Goal: Transaction & Acquisition: Purchase product/service

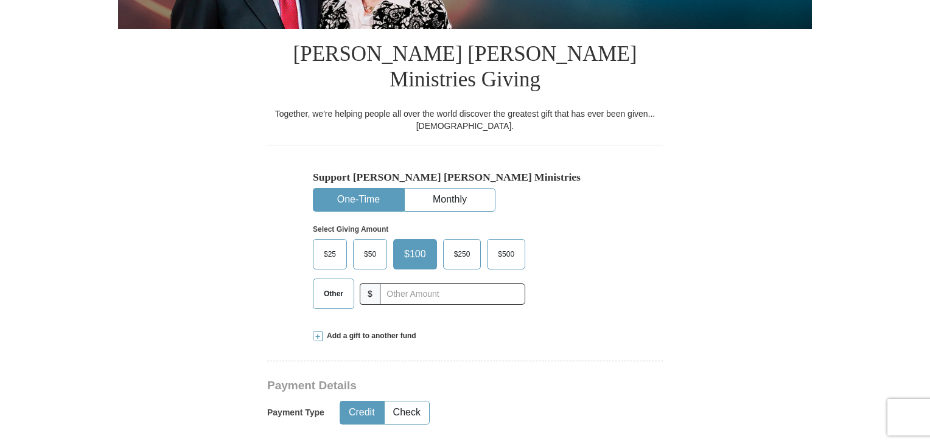
scroll to position [23, 0]
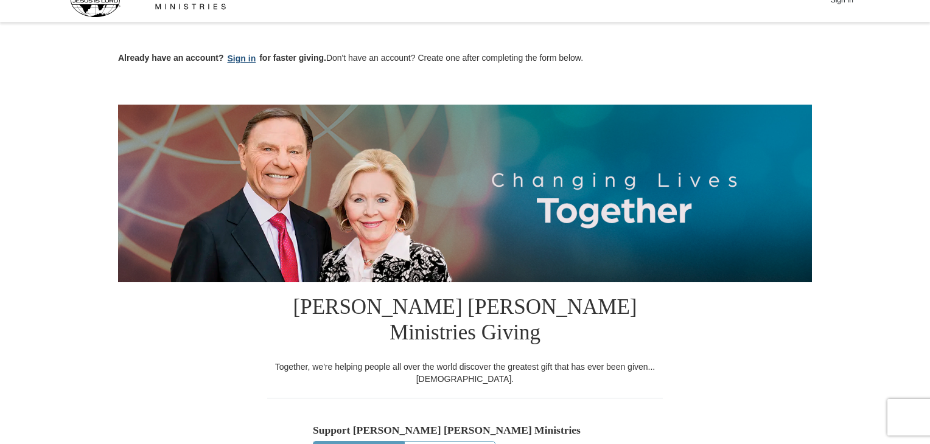
click at [245, 54] on button "Sign in" at bounding box center [242, 59] width 36 height 14
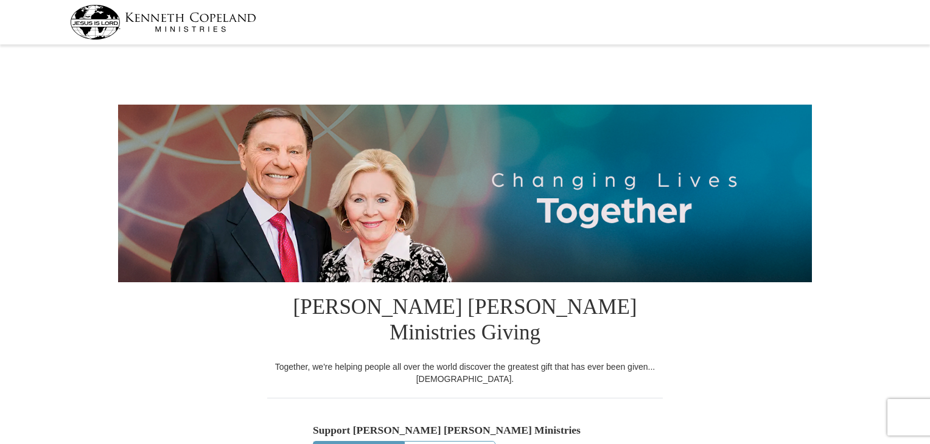
select select "OK"
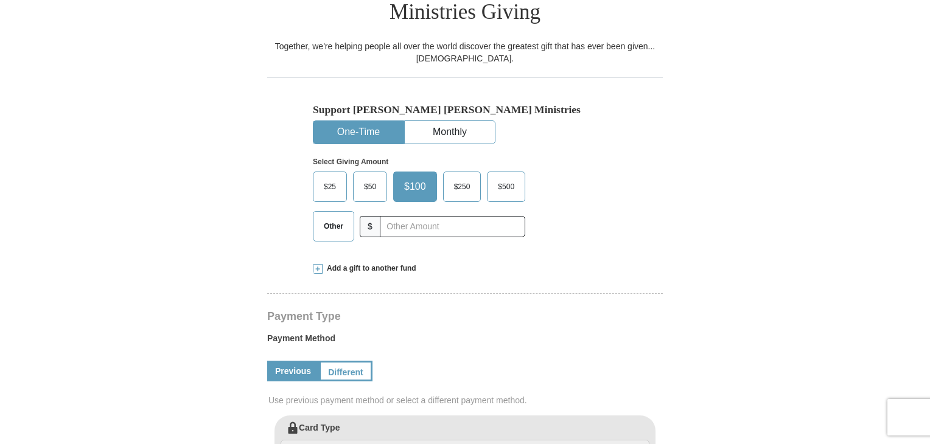
scroll to position [280, 0]
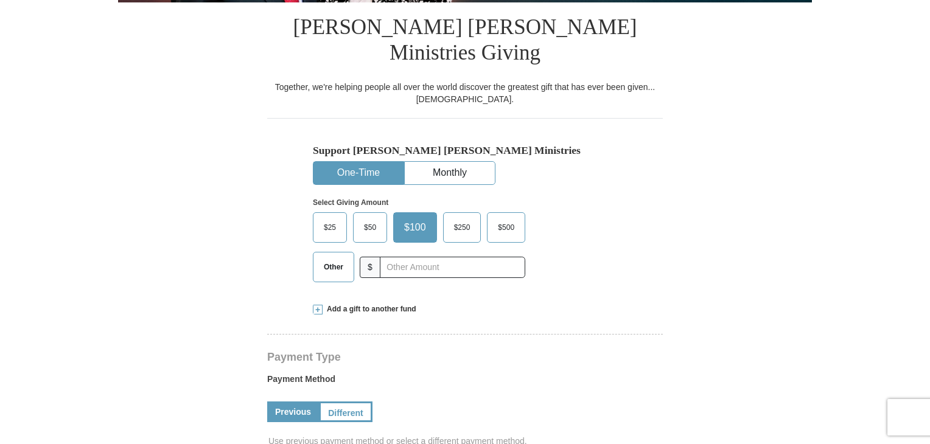
click at [310, 246] on div "Support Kenneth Copeland Ministries One-Time Monthly Select Giving Amount Amoun…" at bounding box center [465, 204] width 396 height 173
click at [332, 258] on span "Other" at bounding box center [334, 267] width 32 height 18
click at [0, 0] on input "Other" at bounding box center [0, 0] width 0 height 0
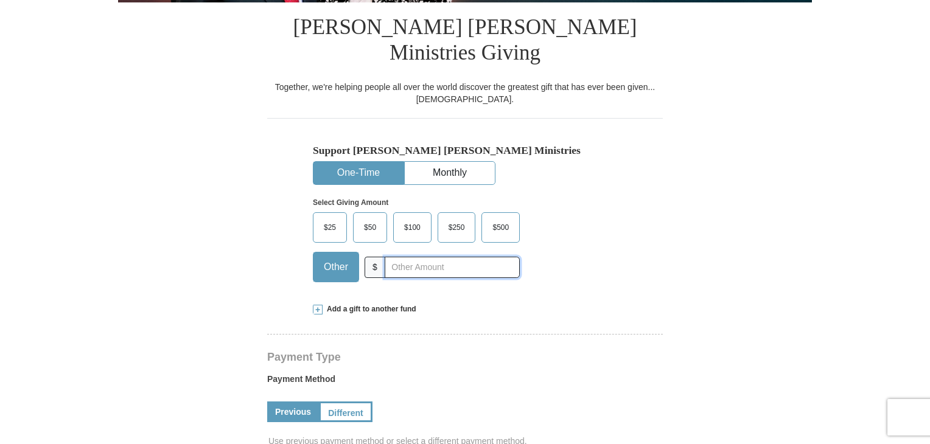
click at [416, 257] on input "text" at bounding box center [452, 267] width 135 height 21
type input "150"
click at [583, 249] on div "Select Giving Amount Amount must be a valid number The total gift cannot be les…" at bounding box center [465, 238] width 304 height 107
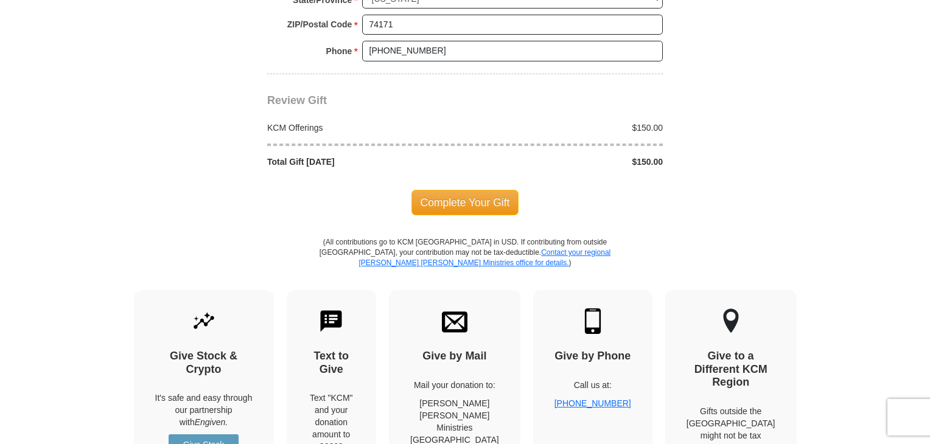
scroll to position [1062, 0]
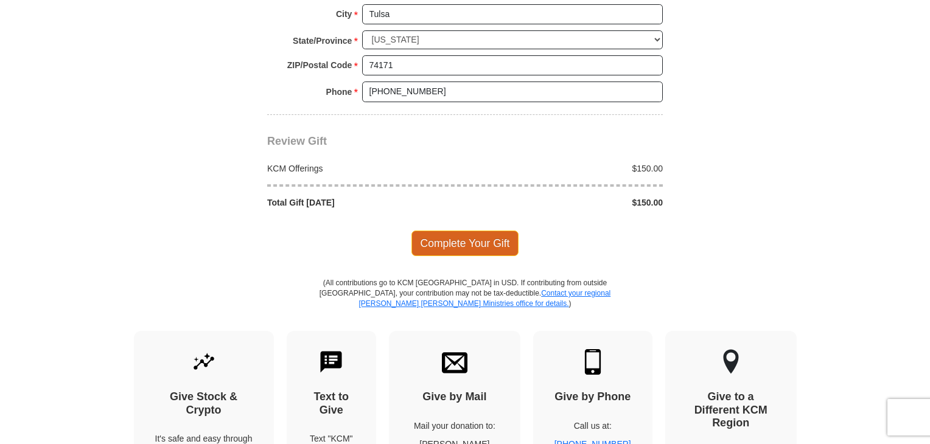
click at [499, 231] on span "Complete Your Gift" at bounding box center [465, 244] width 108 height 26
